Goal: Register for event/course

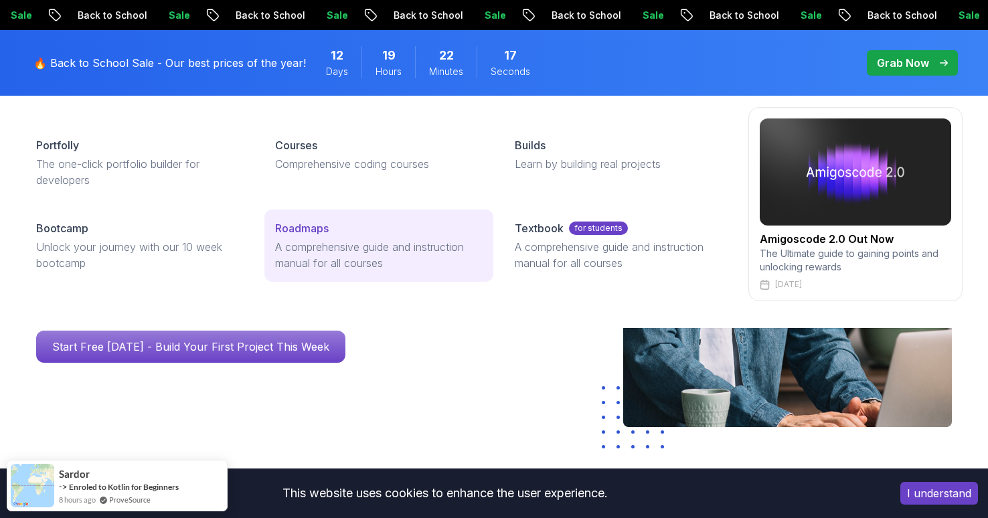
scroll to position [151, 0]
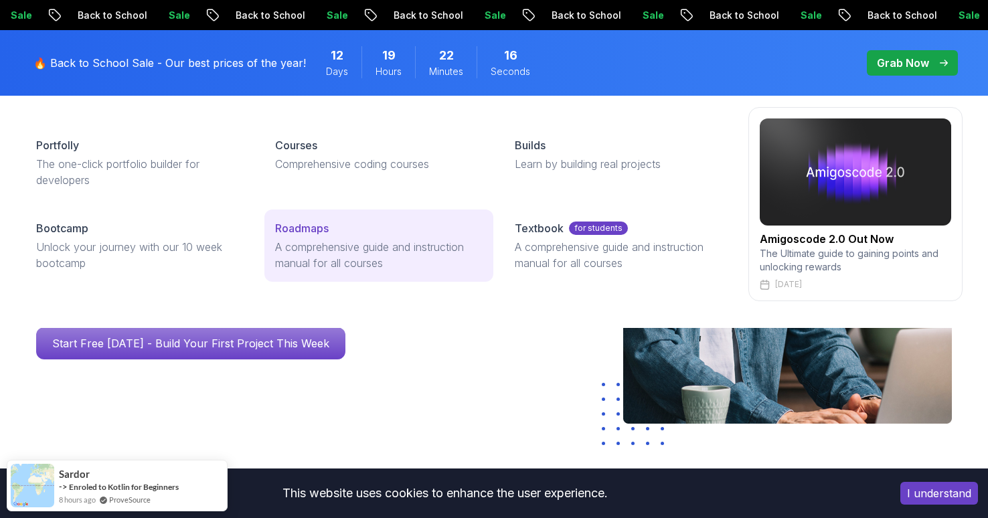
click at [329, 235] on p "Roadmaps" at bounding box center [302, 228] width 54 height 16
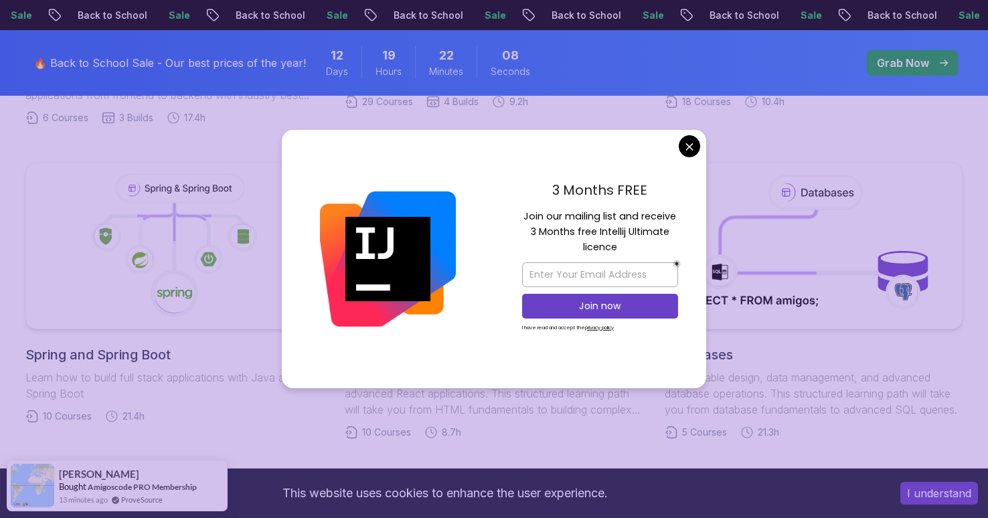
scroll to position [485, 0]
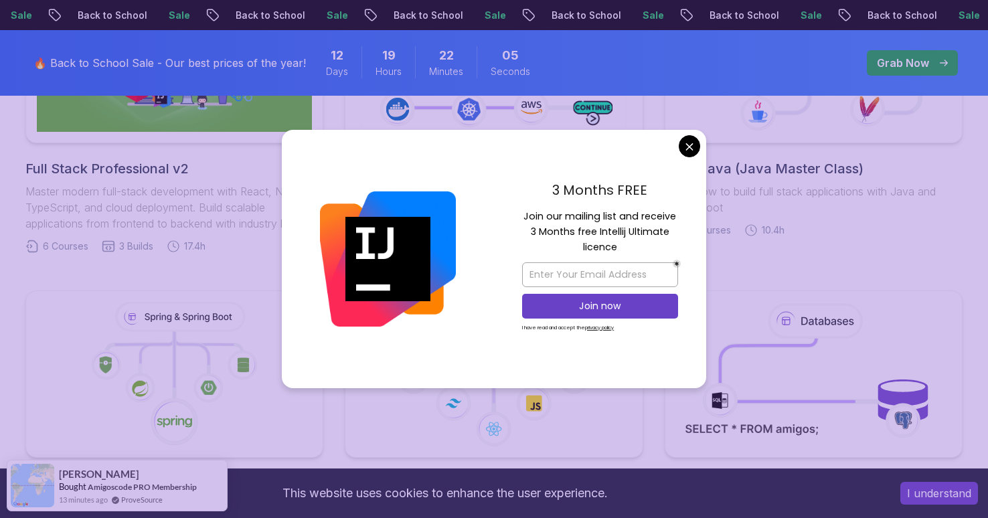
click at [700, 139] on div "3 Months FREE Join our mailing list and receive 3 Months free Intellij Ultimate…" at bounding box center [600, 259] width 212 height 258
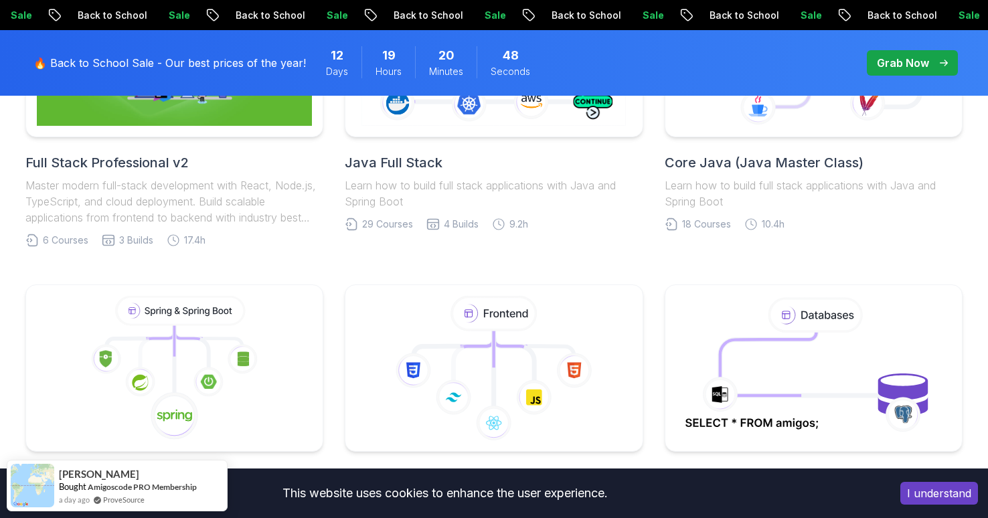
scroll to position [439, 0]
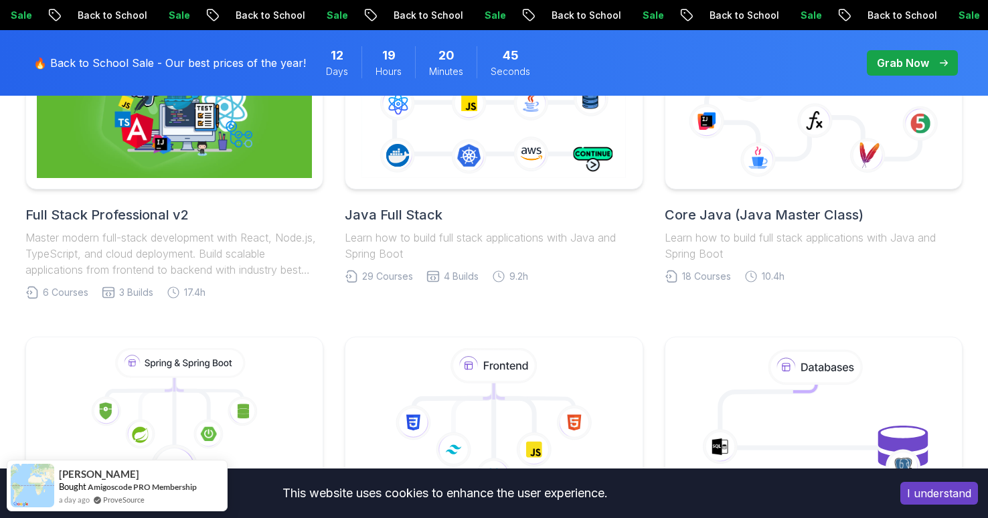
click at [488, 232] on p "Learn how to build full stack applications with Java and Spring Boot" at bounding box center [494, 246] width 298 height 32
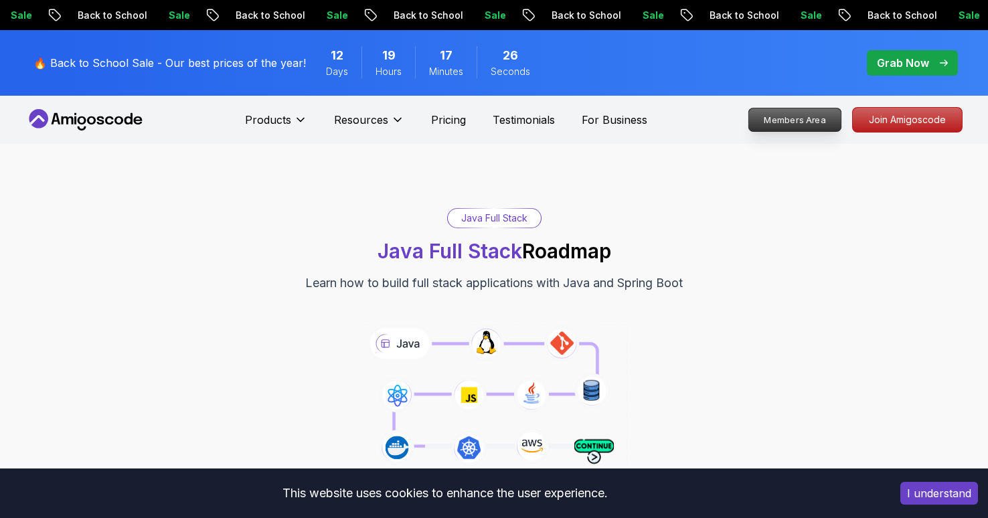
click at [798, 126] on p "Members Area" at bounding box center [795, 119] width 92 height 23
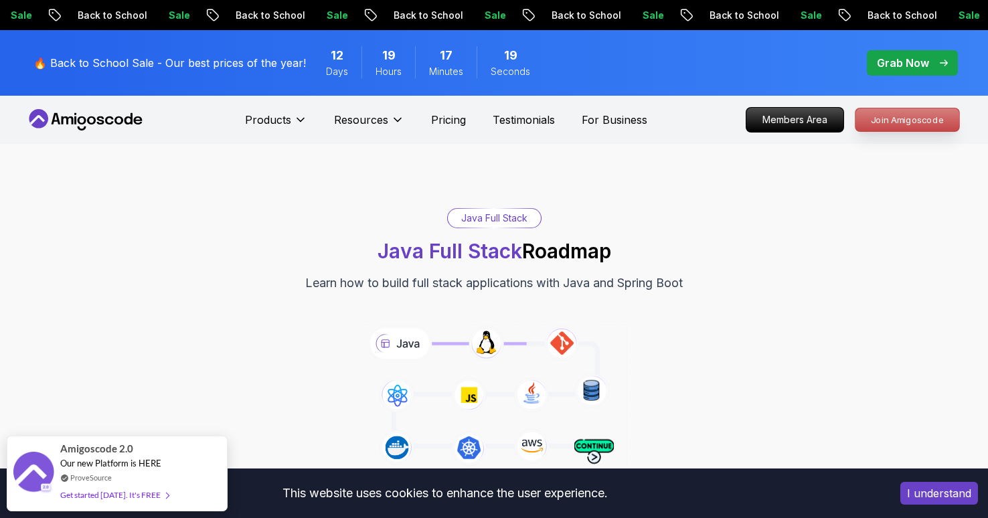
click at [876, 119] on p "Join Amigoscode" at bounding box center [908, 119] width 104 height 23
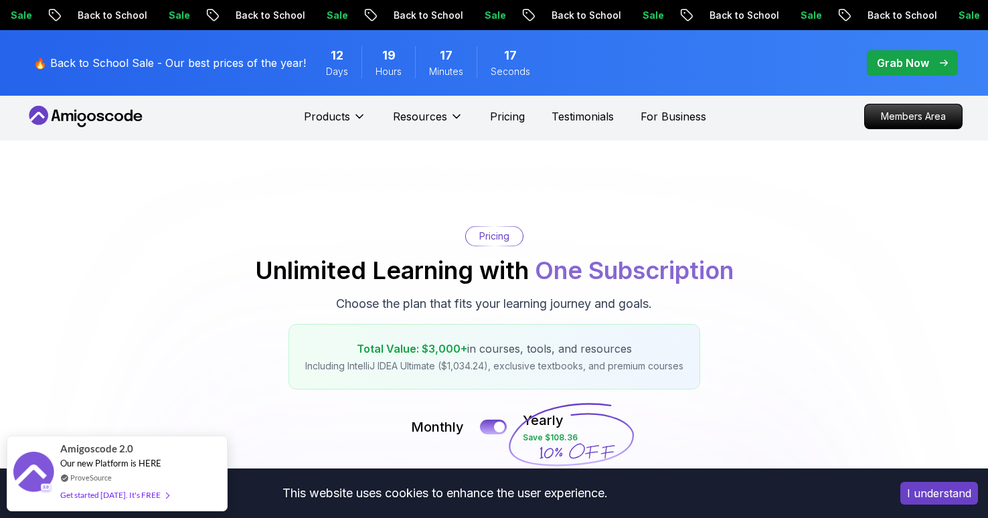
scroll to position [64, 0]
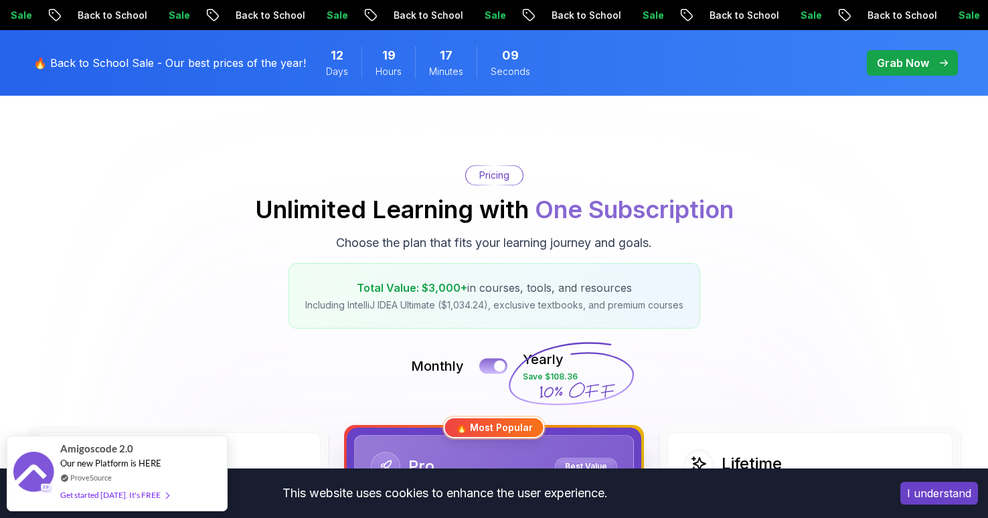
click at [494, 364] on button at bounding box center [493, 365] width 28 height 15
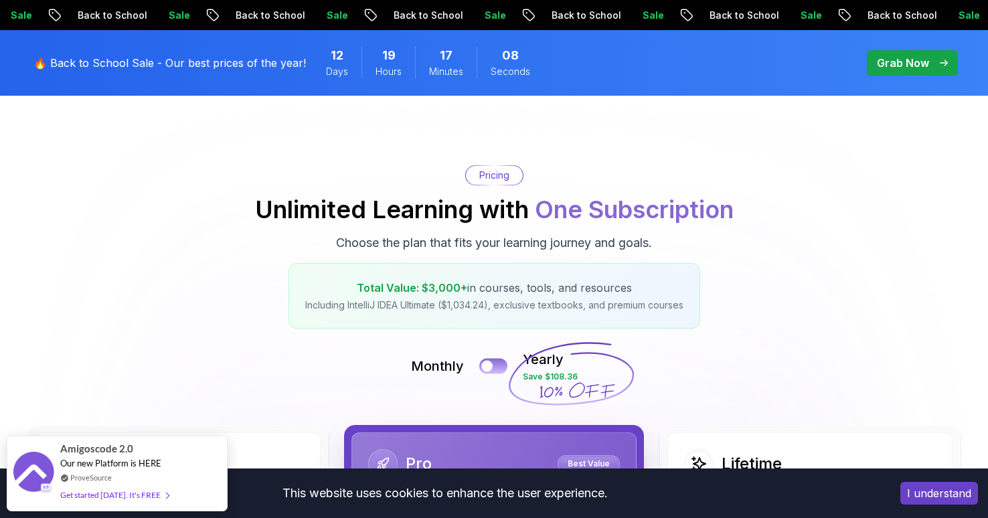
click at [494, 364] on button at bounding box center [493, 365] width 28 height 15
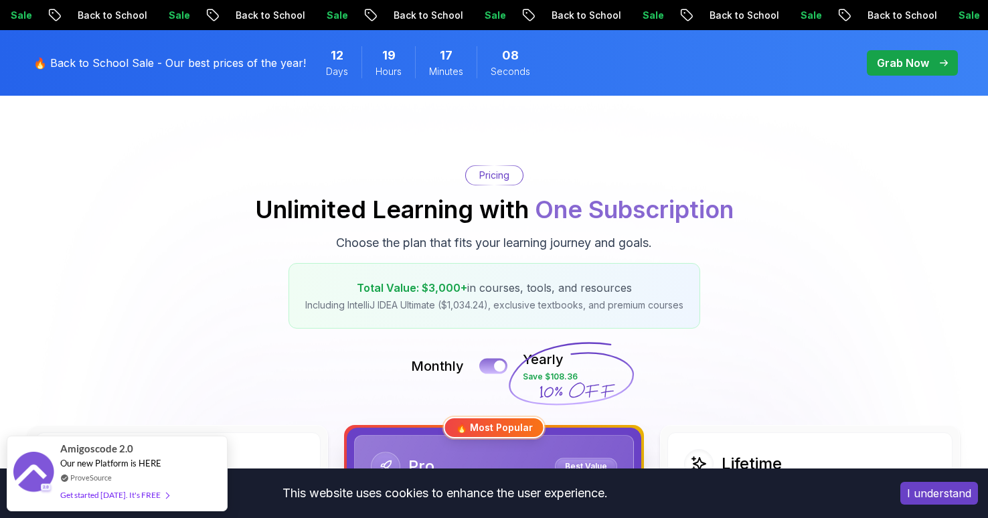
click at [494, 364] on button at bounding box center [493, 365] width 28 height 15
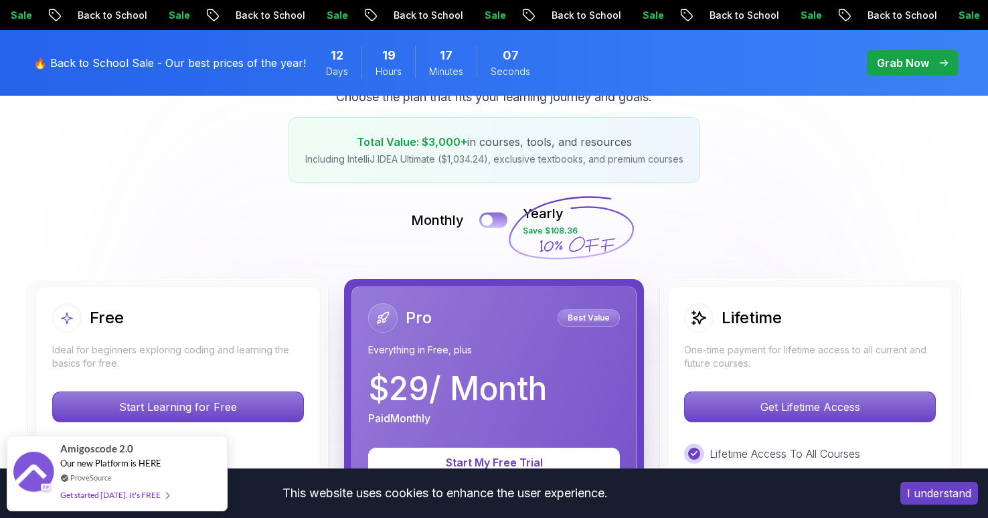
scroll to position [214, 0]
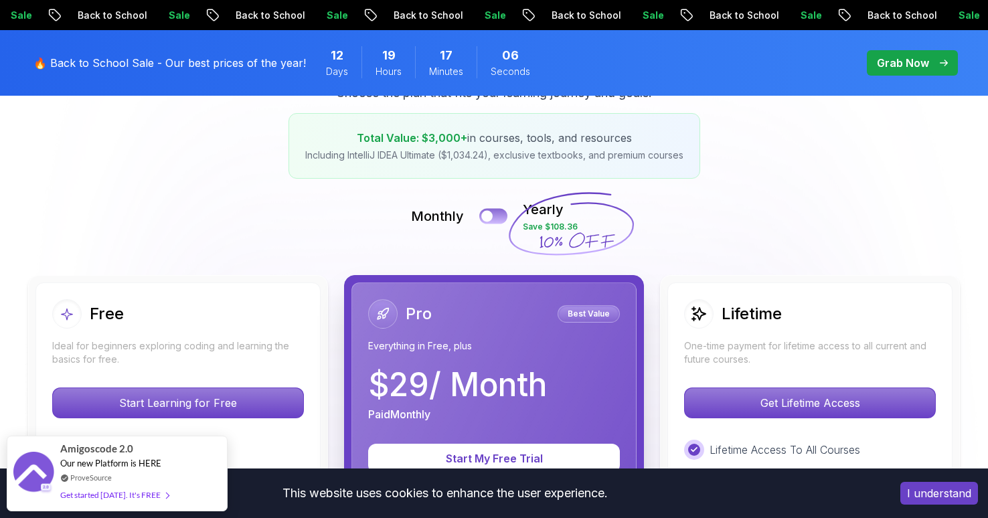
click at [491, 216] on div at bounding box center [486, 216] width 11 height 11
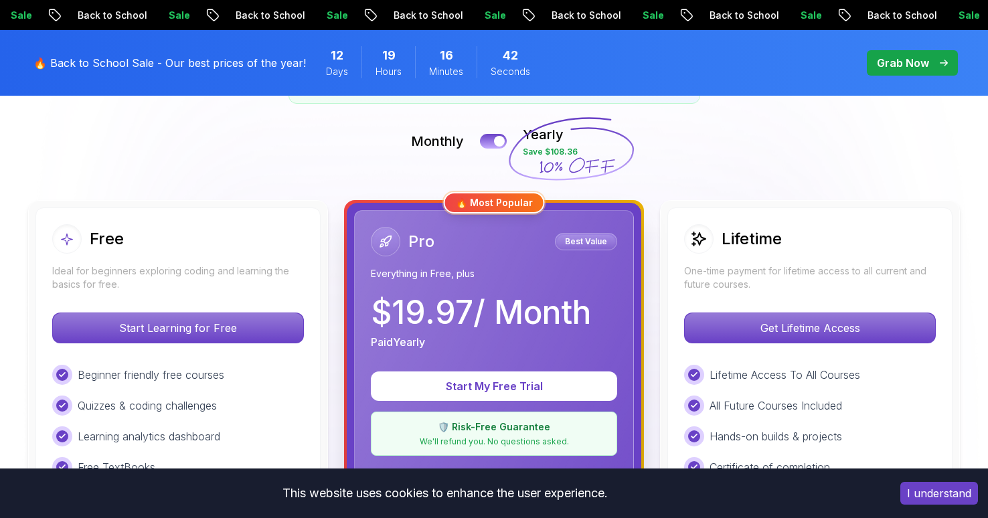
scroll to position [289, 0]
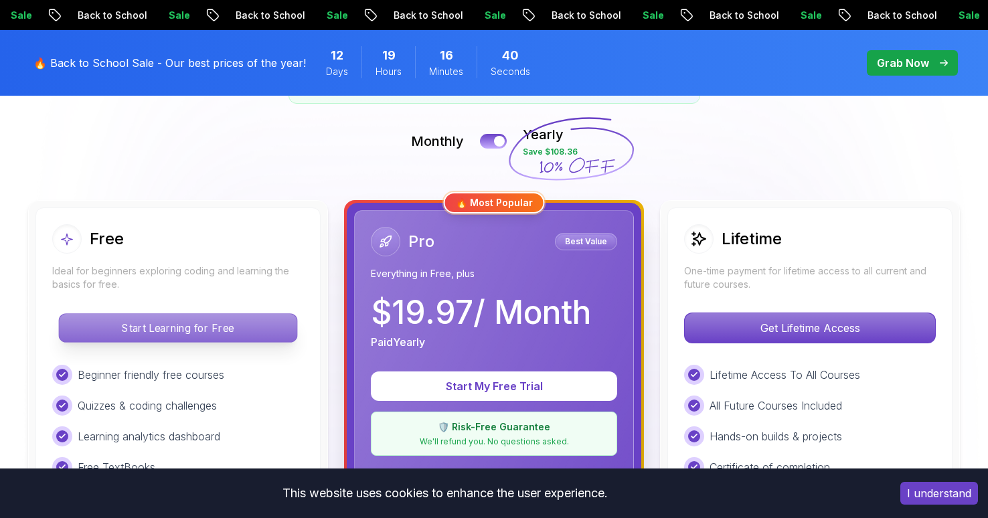
click at [165, 325] on p "Start Learning for Free" at bounding box center [178, 328] width 238 height 28
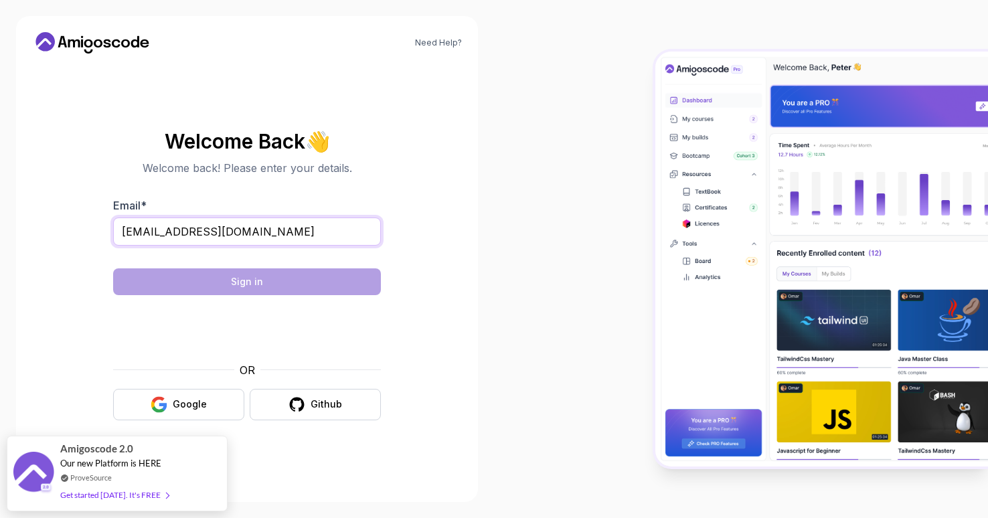
type input "[EMAIL_ADDRESS][DOMAIN_NAME]"
click at [424, 263] on section "Welcome Back 👋 Welcome back! Please enter your details. Email * [EMAIL_ADDRESS]…" at bounding box center [247, 275] width 430 height 317
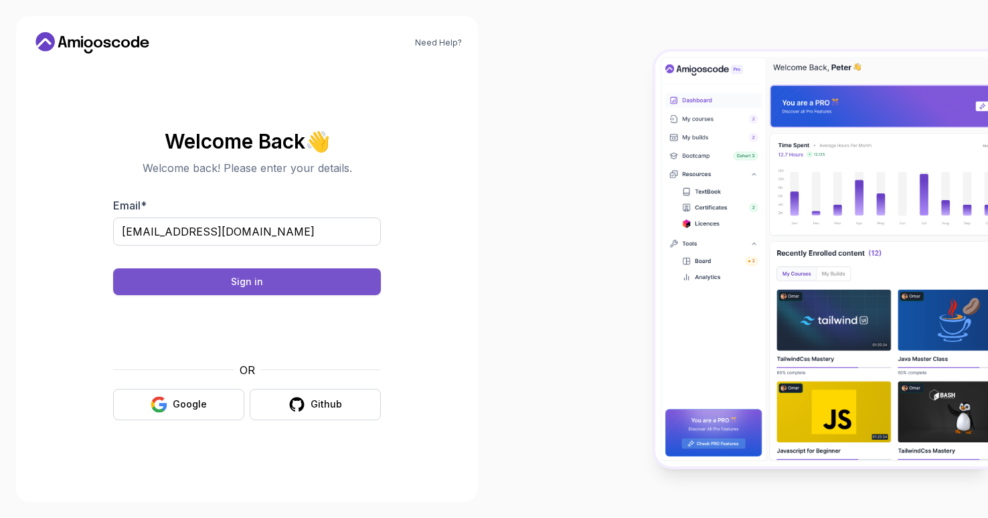
click at [240, 286] on div "Sign in" at bounding box center [247, 281] width 32 height 13
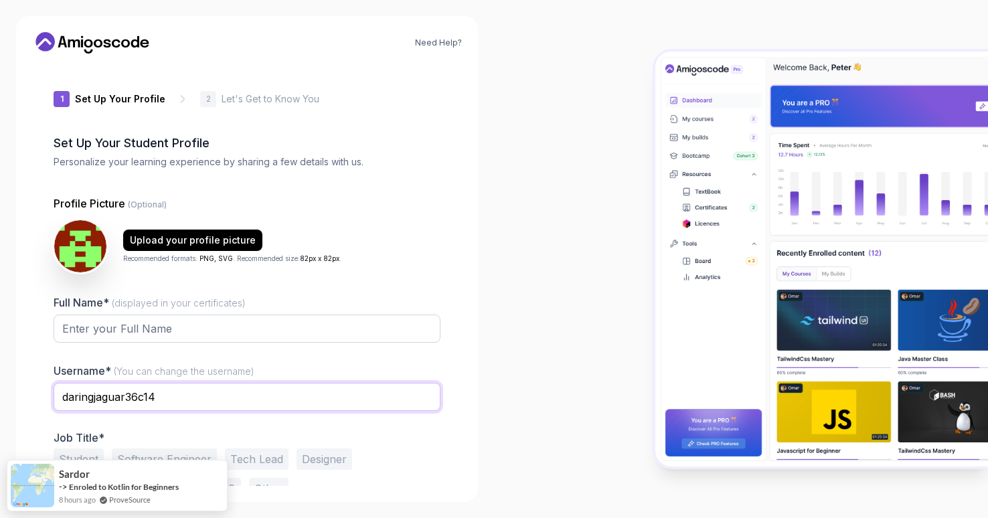
click at [133, 405] on input "daringjaguar36c14" at bounding box center [247, 397] width 387 height 28
type input "LigyBoy"
click at [141, 337] on input "Full Name* (displayed in your certificates)" at bounding box center [247, 329] width 387 height 28
type input "l"
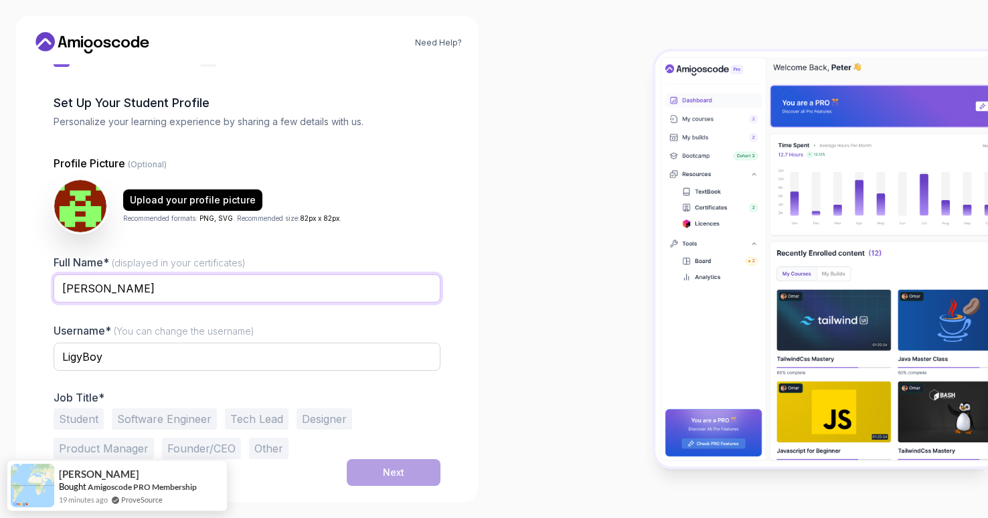
scroll to position [40, 0]
type input "Luis Gonzalez Alvarado"
click at [82, 413] on button "Student" at bounding box center [79, 418] width 50 height 21
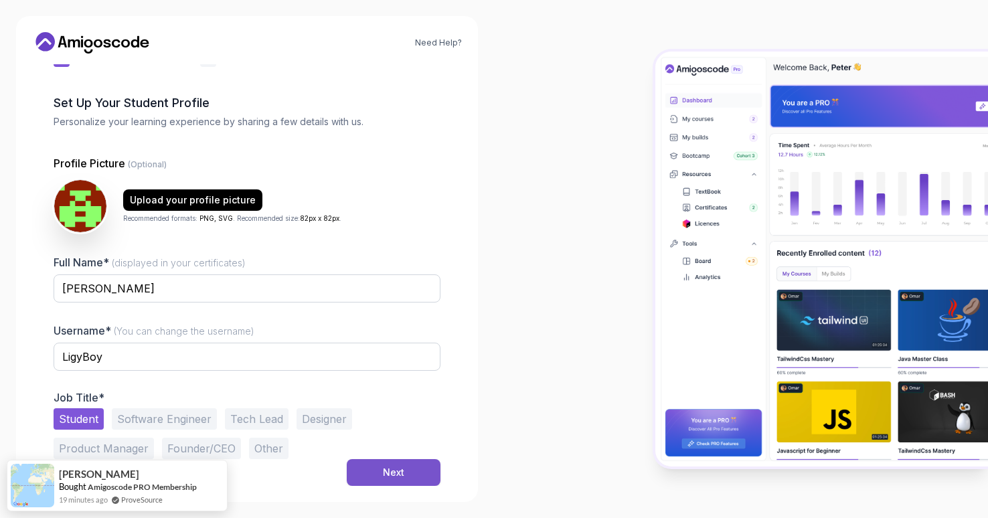
click at [384, 472] on div "Next" at bounding box center [393, 472] width 21 height 13
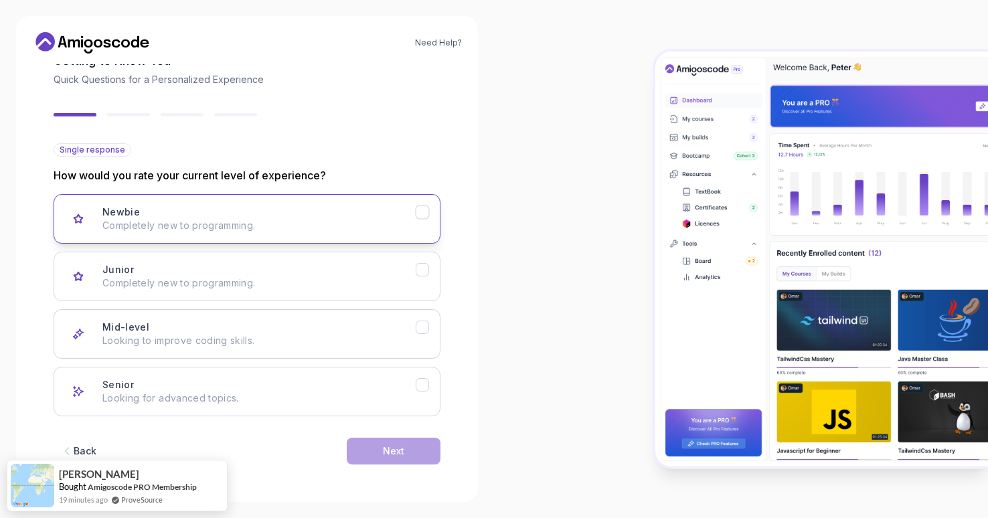
scroll to position [82, 0]
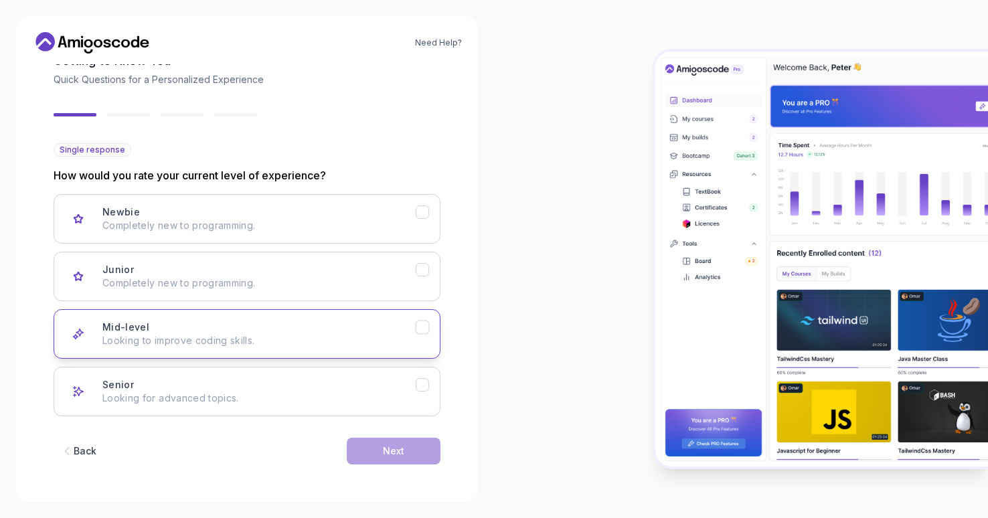
click at [257, 320] on button "Mid-level Looking to improve coding skills." at bounding box center [247, 334] width 387 height 50
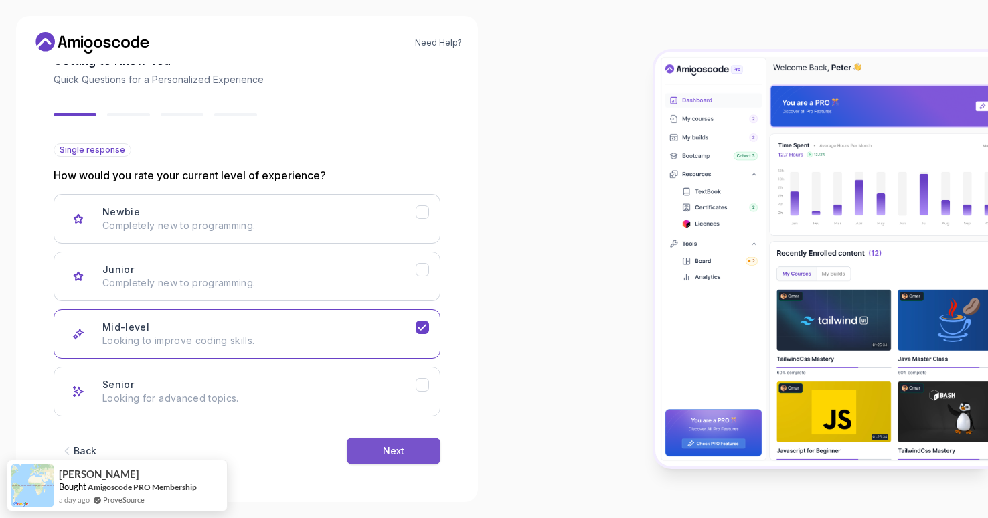
click at [403, 453] on div "Next" at bounding box center [393, 451] width 21 height 13
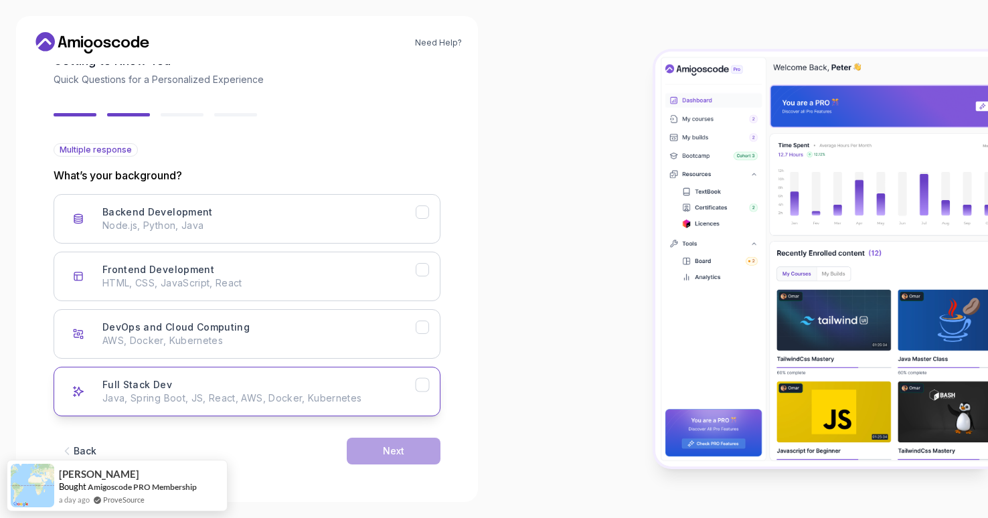
scroll to position [0, 0]
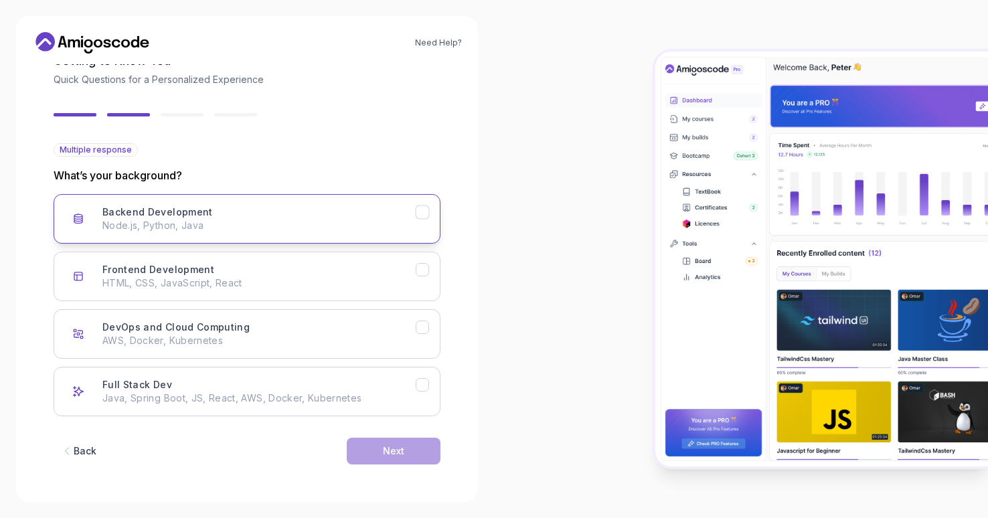
click at [197, 229] on p "Node.js, Python, Java" at bounding box center [258, 225] width 313 height 13
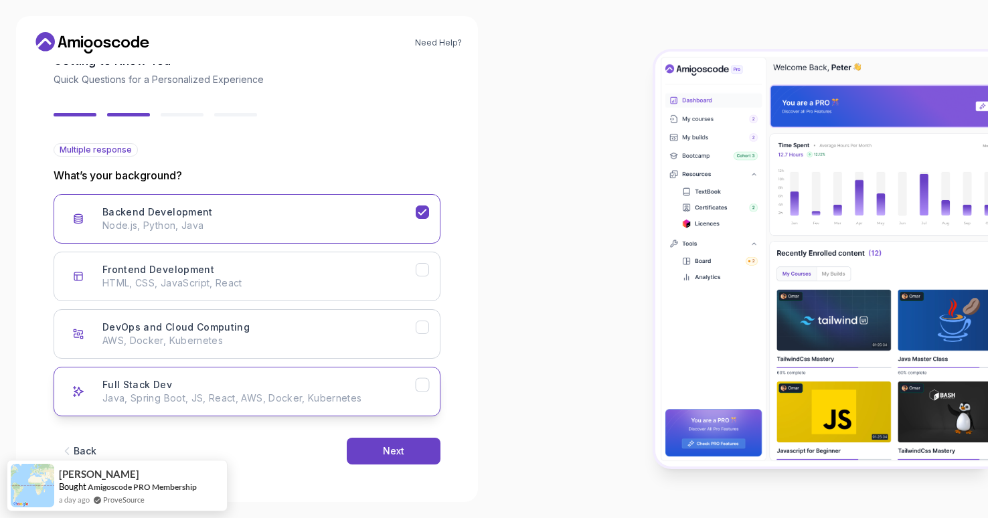
click at [265, 405] on button "Full Stack Dev Java, Spring Boot, JS, React, AWS, Docker, Kubernetes" at bounding box center [247, 392] width 387 height 50
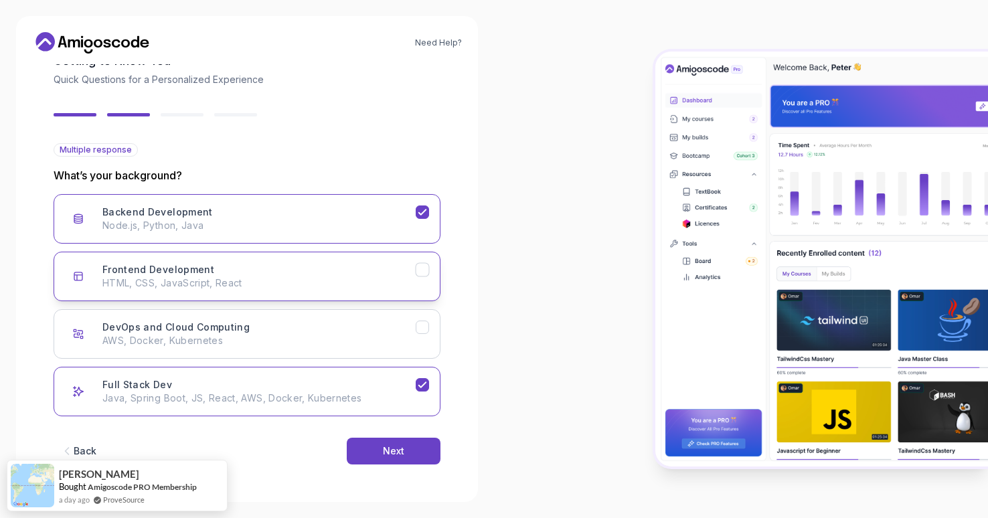
click at [257, 284] on p "HTML, CSS, JavaScript, React" at bounding box center [258, 283] width 313 height 13
click at [390, 447] on div "Next" at bounding box center [393, 451] width 21 height 13
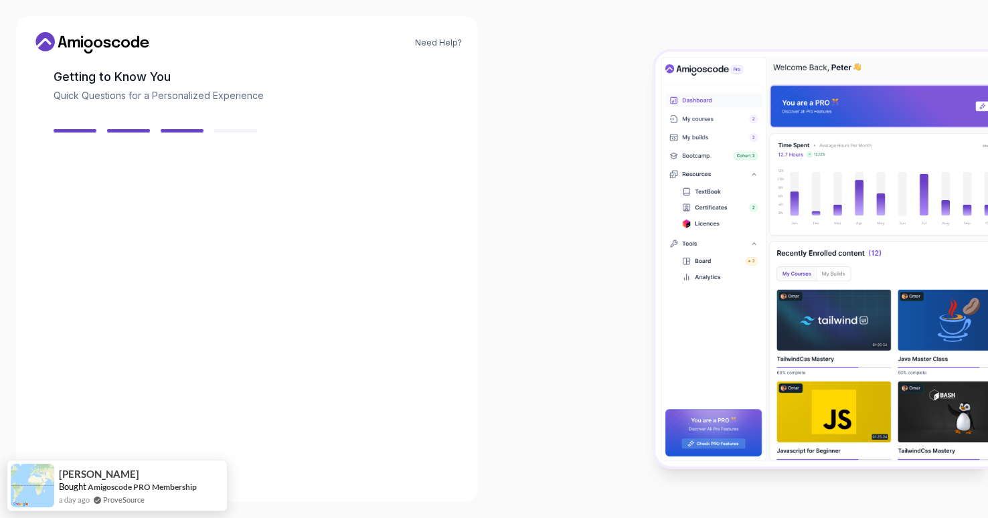
scroll to position [66, 0]
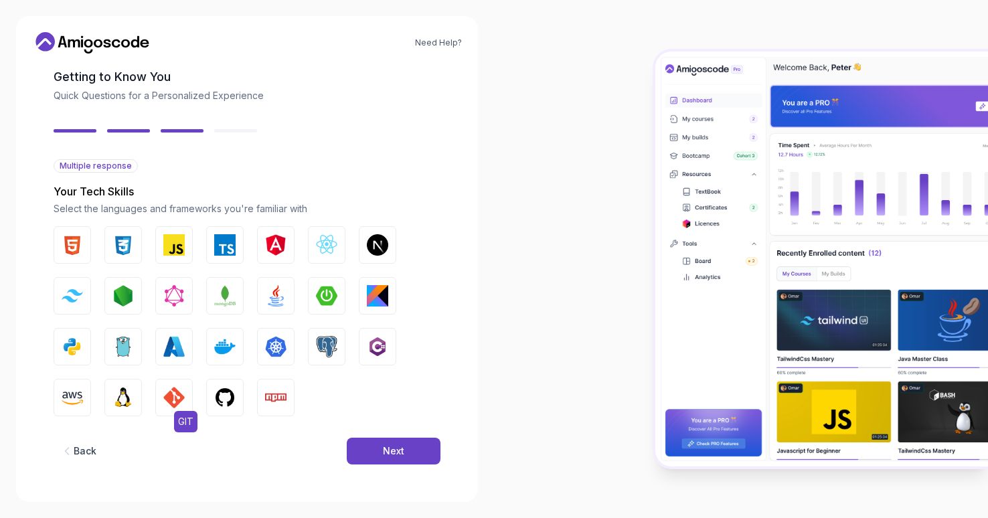
click at [164, 395] on img "button" at bounding box center [173, 397] width 21 height 21
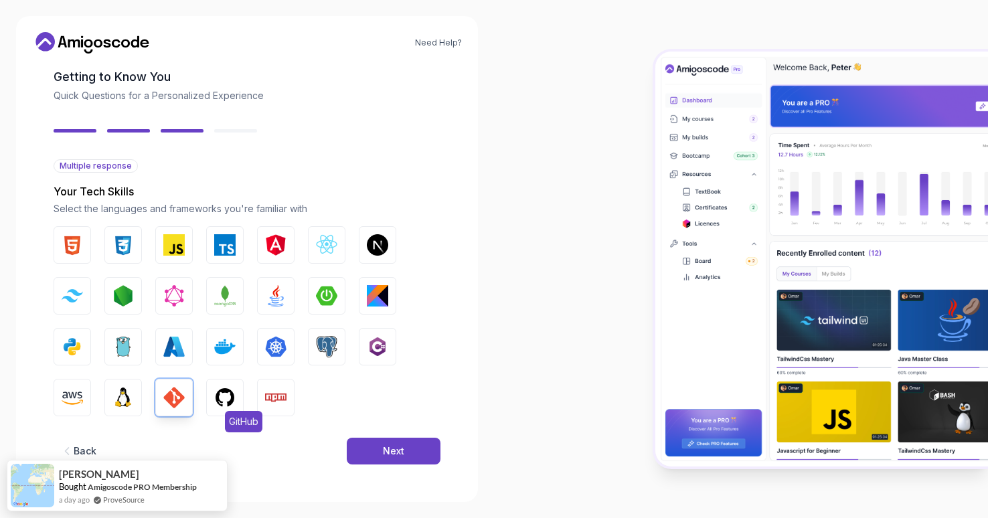
click at [222, 407] on img "button" at bounding box center [224, 397] width 21 height 21
click at [276, 296] on img "button" at bounding box center [275, 295] width 21 height 21
click at [386, 454] on div "Next" at bounding box center [393, 451] width 21 height 13
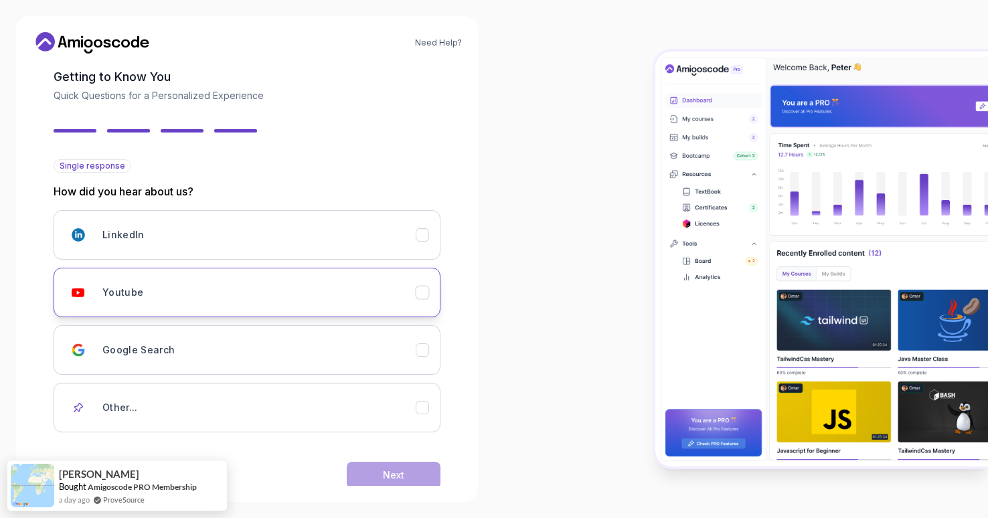
click at [214, 301] on div "Youtube" at bounding box center [258, 292] width 313 height 27
click at [420, 469] on button "Next" at bounding box center [394, 475] width 94 height 27
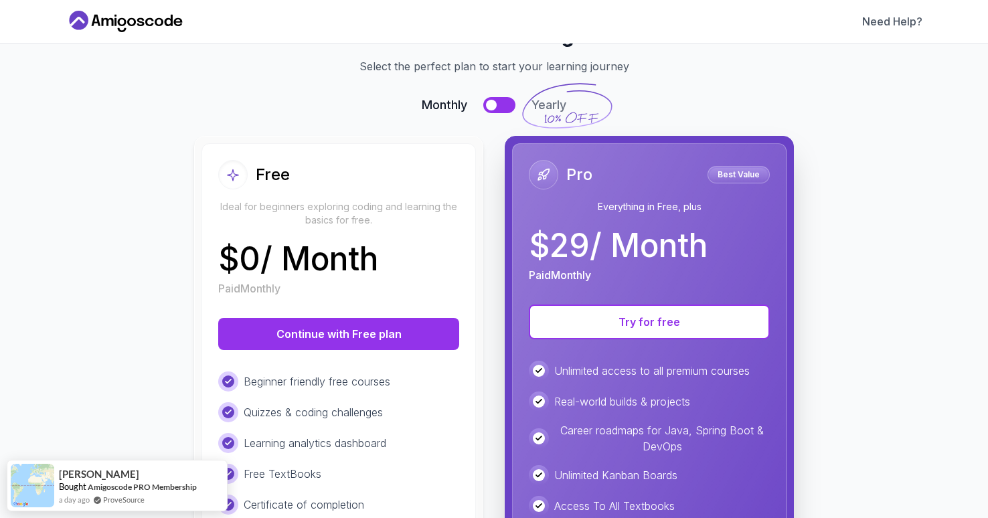
scroll to position [68, 0]
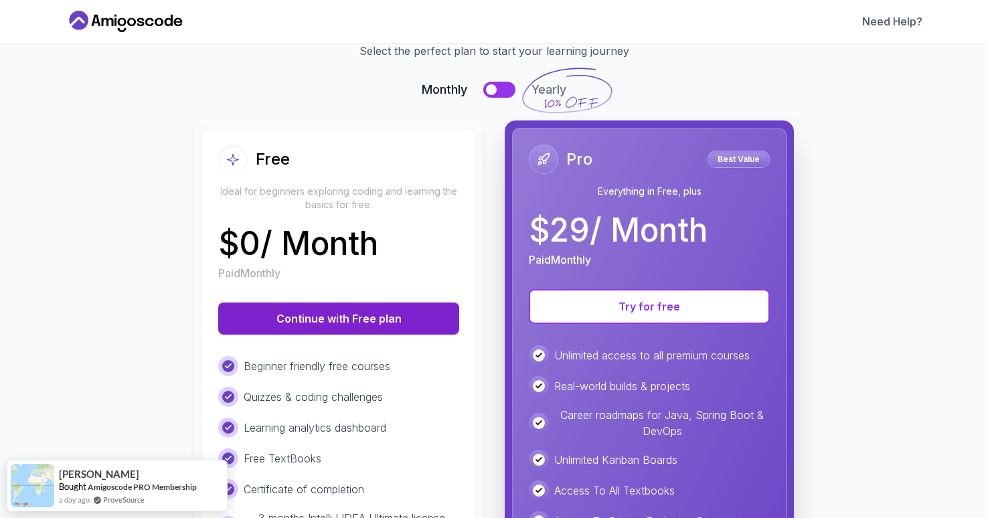
click at [309, 320] on button "Continue with Free plan" at bounding box center [338, 319] width 241 height 32
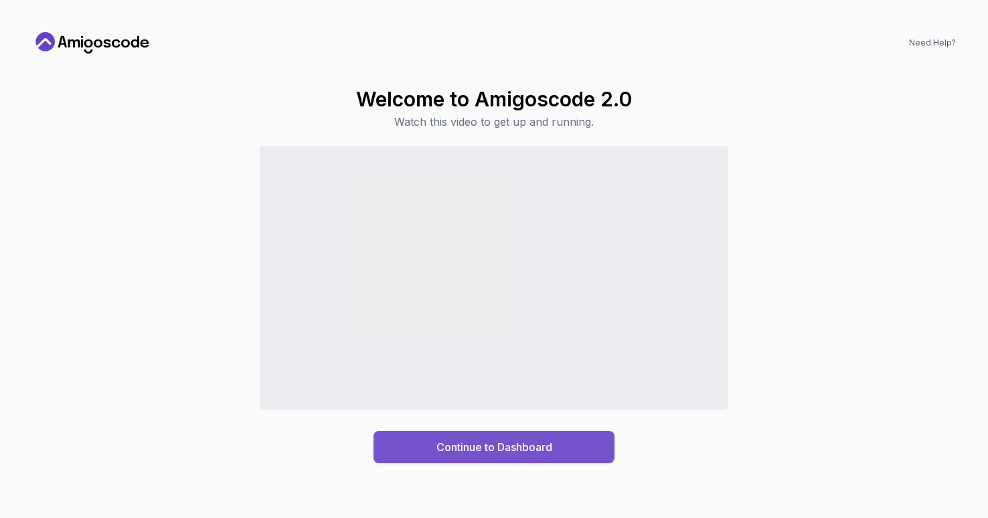
click at [455, 444] on div "Continue to Dashboard" at bounding box center [495, 447] width 116 height 16
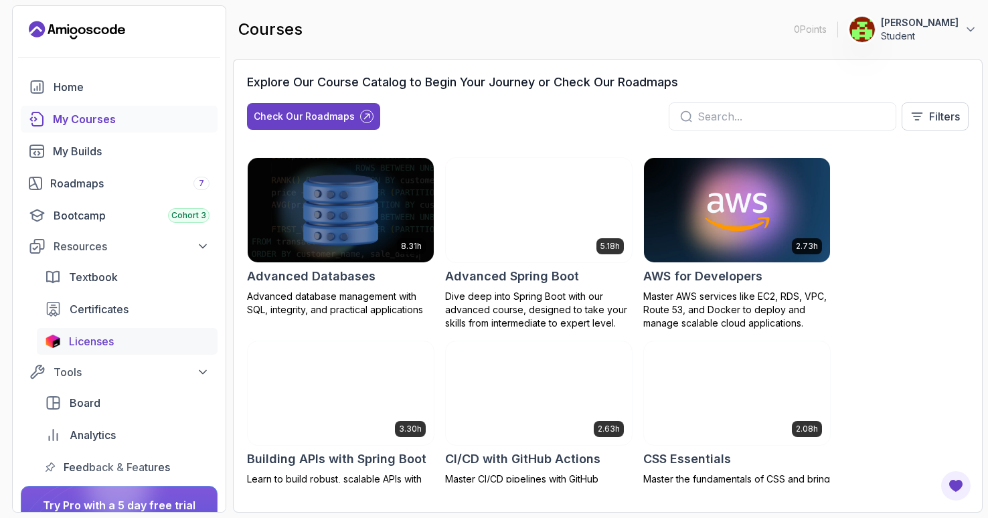
click at [100, 342] on span "Licenses" at bounding box center [91, 341] width 45 height 16
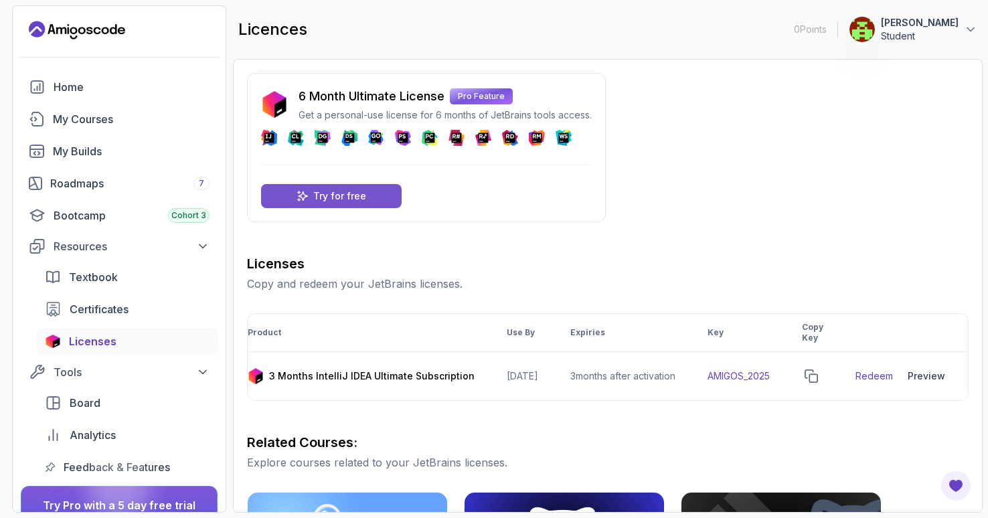
click at [366, 195] on div "Try for free" at bounding box center [331, 196] width 141 height 24
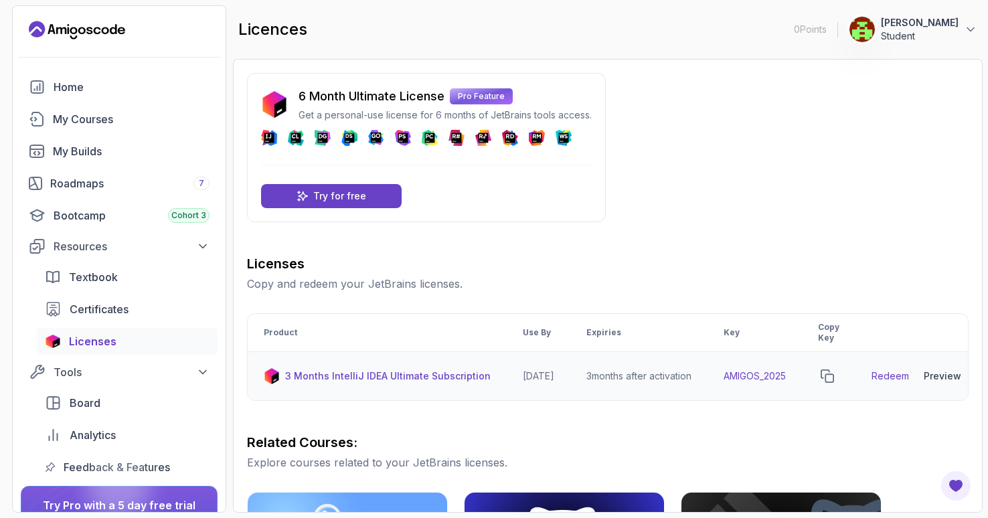
click at [909, 374] on link "Redeem" at bounding box center [890, 376] width 37 height 13
click at [834, 370] on icon "copy-button" at bounding box center [827, 376] width 12 height 12
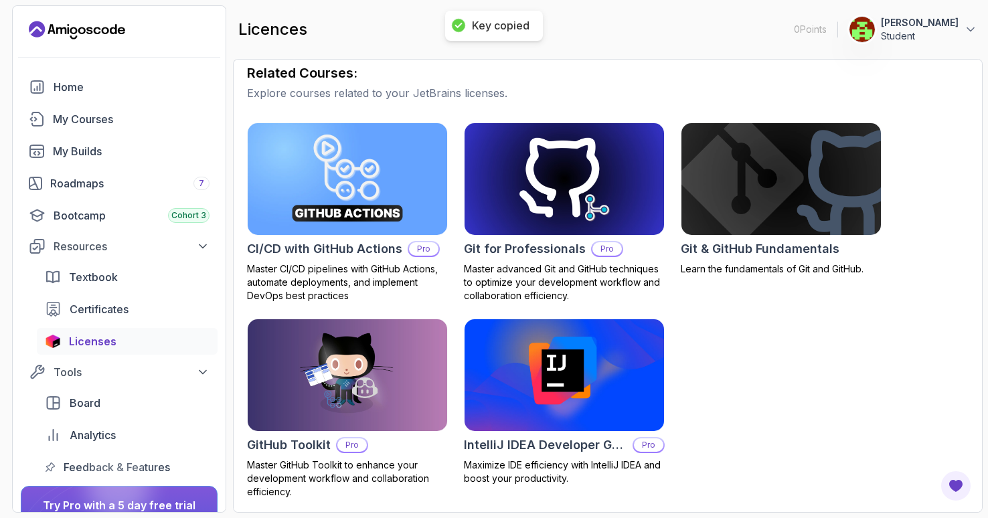
scroll to position [370, 0]
